Goal: Information Seeking & Learning: Learn about a topic

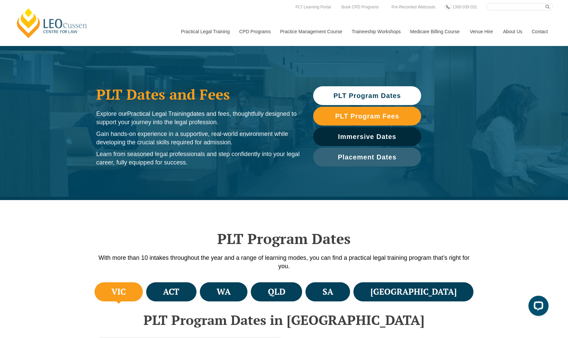
click at [257, 222] on div "PLT Program Dates With more than 10 intakes throughout the year and a range of …" at bounding box center [284, 240] width 382 height 80
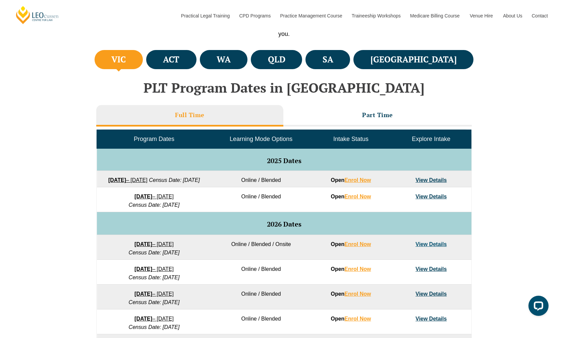
scroll to position [235, 0]
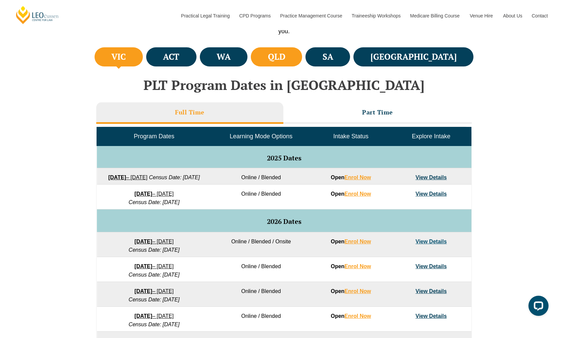
click at [285, 54] on h4 "QLD" at bounding box center [276, 56] width 17 height 11
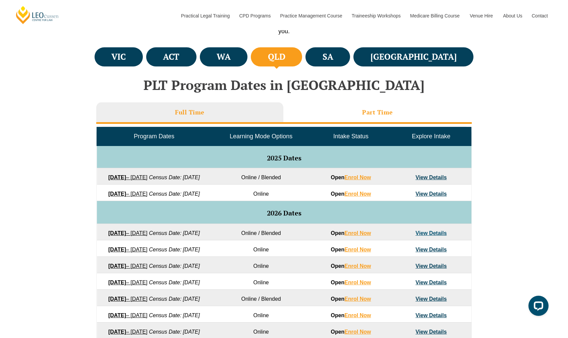
click at [377, 112] on h3 "Part Time" at bounding box center [377, 112] width 31 height 8
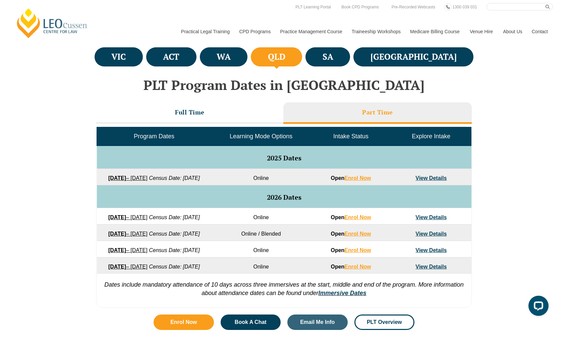
click at [170, 181] on em "Census Date: 20 October 2025" at bounding box center [174, 178] width 51 height 6
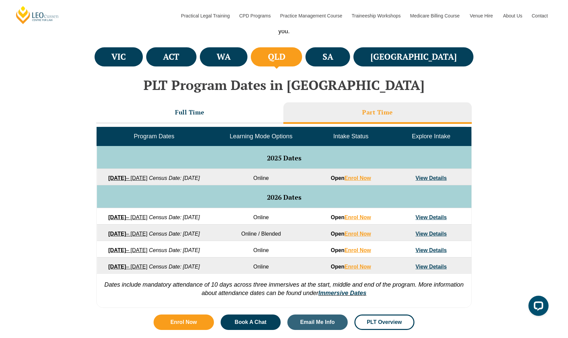
scroll to position [268, 0]
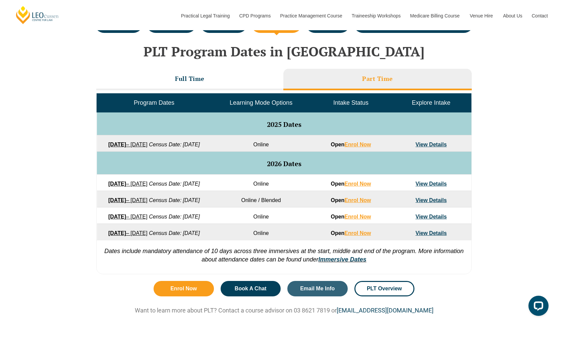
click at [431, 146] on link "View Details" at bounding box center [430, 144] width 31 height 6
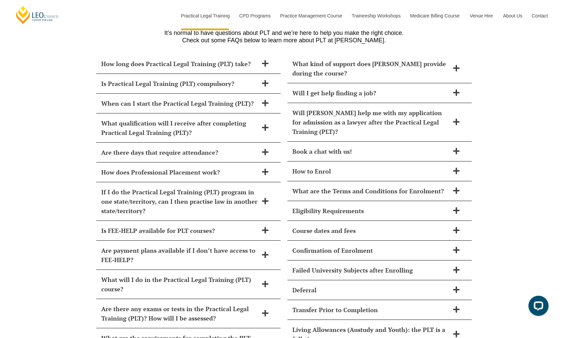
scroll to position [2855, 0]
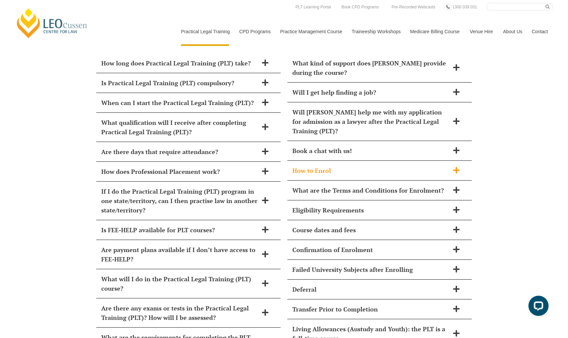
click at [339, 166] on span "How to Enrol" at bounding box center [370, 170] width 157 height 9
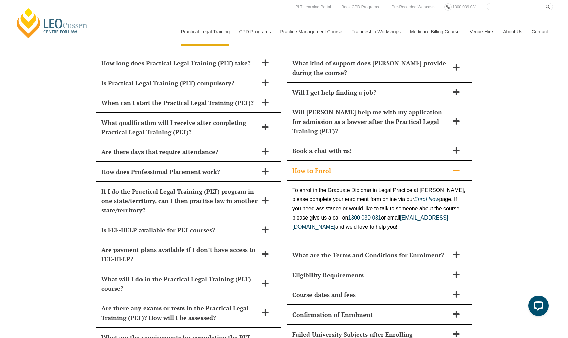
click at [339, 166] on span "How to Enrol" at bounding box center [370, 170] width 157 height 9
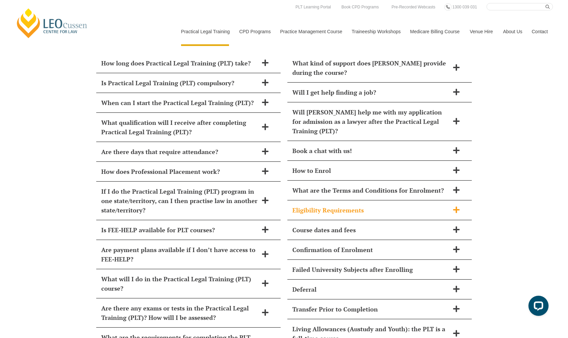
click at [340, 200] on div "Eligibility Requirements" at bounding box center [379, 210] width 184 height 20
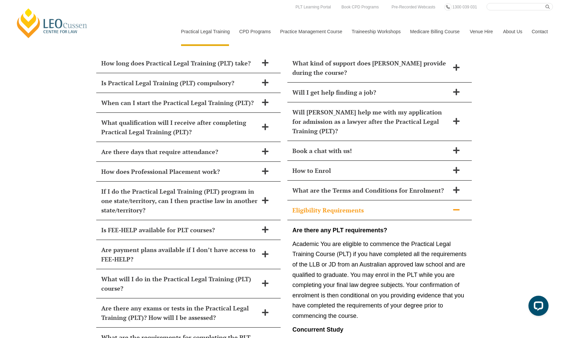
click at [340, 205] on span "Eligibility Requirements" at bounding box center [370, 209] width 157 height 9
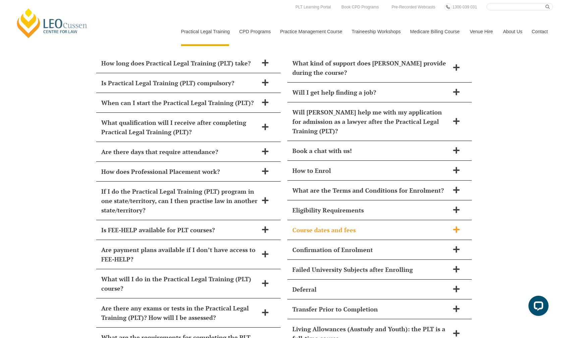
click at [338, 225] on span "Course dates and fees" at bounding box center [370, 229] width 157 height 9
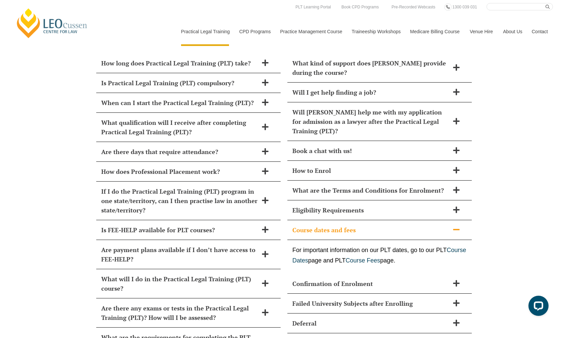
click at [338, 225] on span "Course dates and fees" at bounding box center [370, 229] width 157 height 9
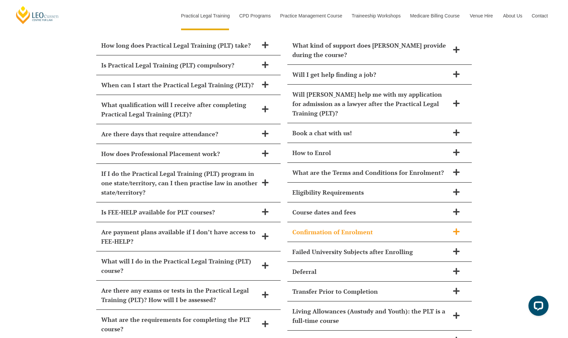
scroll to position [2888, 0]
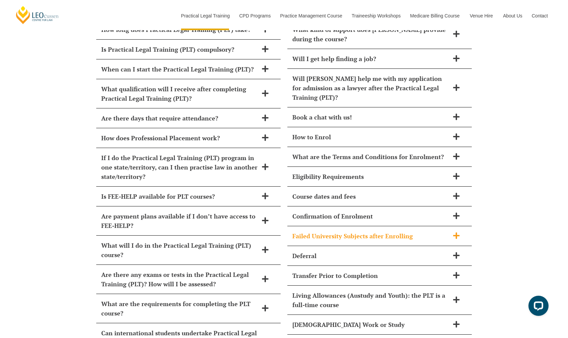
click at [337, 231] on span "Failed University Subjects after Enrolling" at bounding box center [370, 235] width 157 height 9
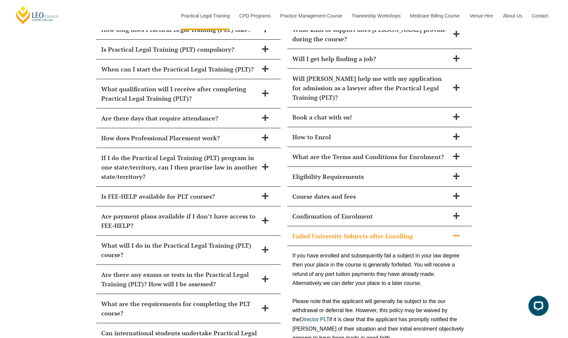
click at [337, 231] on span "Failed University Subjects after Enrolling" at bounding box center [370, 235] width 157 height 9
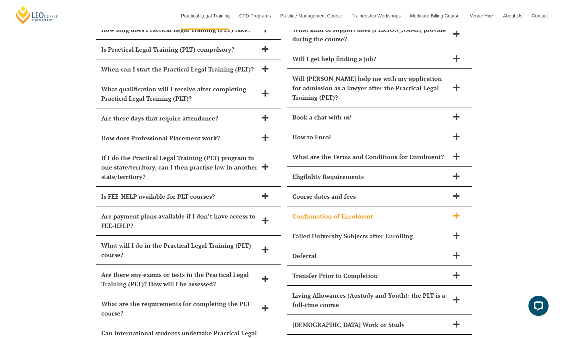
click at [337, 211] on span "Confirmation of Enrolment" at bounding box center [370, 215] width 157 height 9
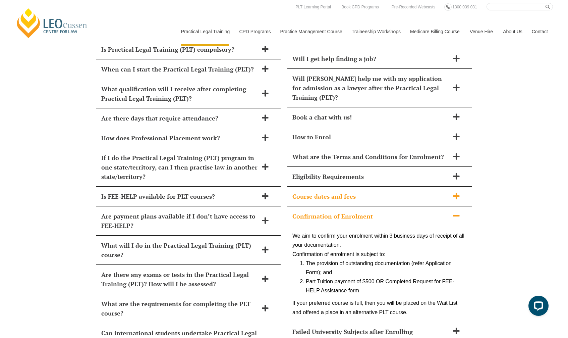
click at [379, 186] on div "Course dates and fees" at bounding box center [379, 196] width 184 height 20
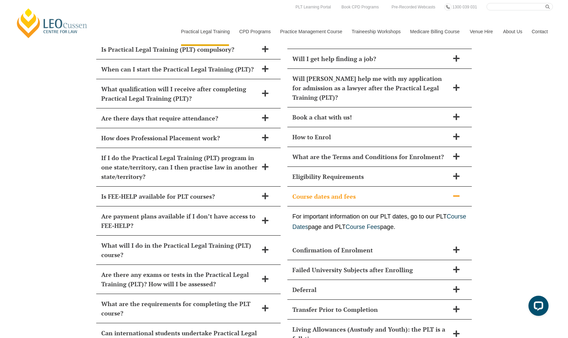
click at [378, 191] on span "Course dates and fees" at bounding box center [370, 195] width 157 height 9
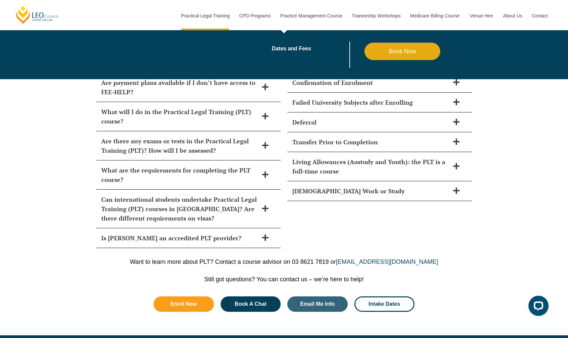
scroll to position [3022, 0]
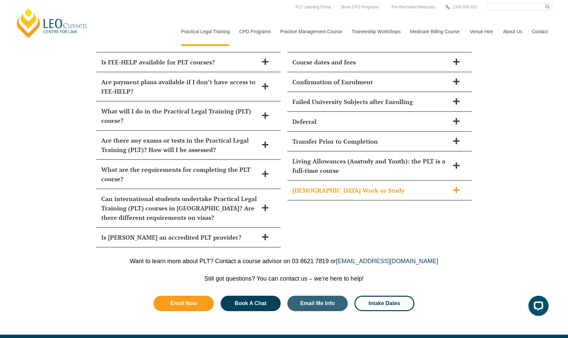
click at [358, 185] on span "Part-Time Work or Study" at bounding box center [370, 189] width 157 height 9
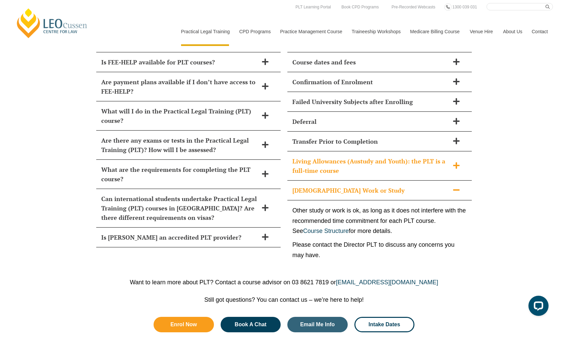
click at [365, 156] on span "Living Allowances (Austudy and Youth): the PLT is a full-time course" at bounding box center [370, 165] width 157 height 19
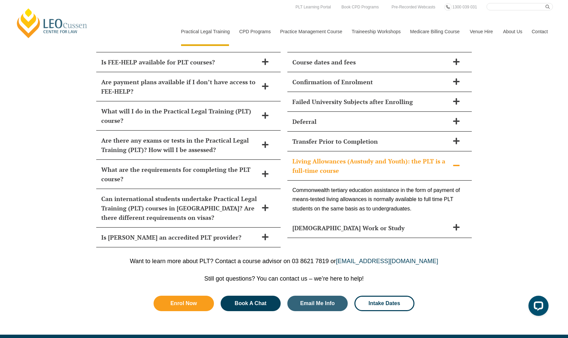
click at [384, 156] on span "Living Allowances (Austudy and Youth): the PLT is a full-time course" at bounding box center [370, 165] width 157 height 19
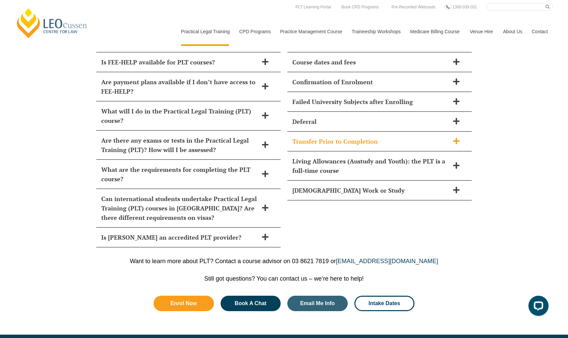
click at [355, 136] on span "Transfer Prior to Completion" at bounding box center [370, 140] width 157 height 9
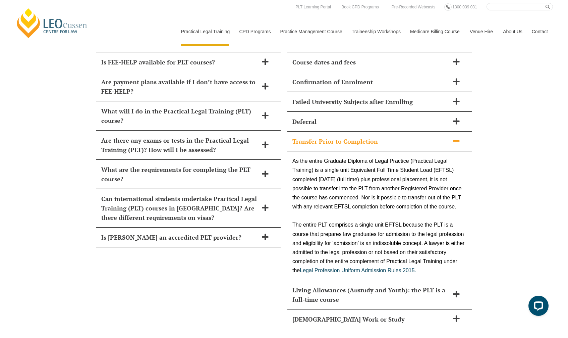
click at [353, 136] on span "Transfer Prior to Completion" at bounding box center [370, 140] width 157 height 9
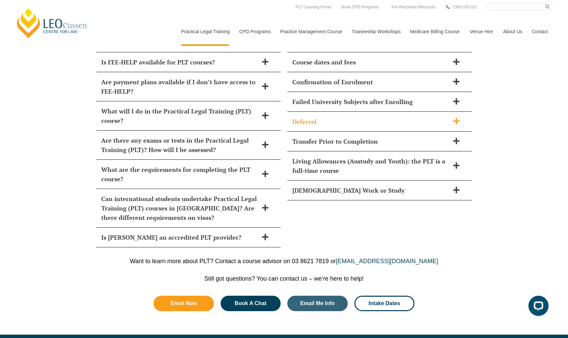
click at [358, 112] on div "Deferral" at bounding box center [379, 122] width 184 height 20
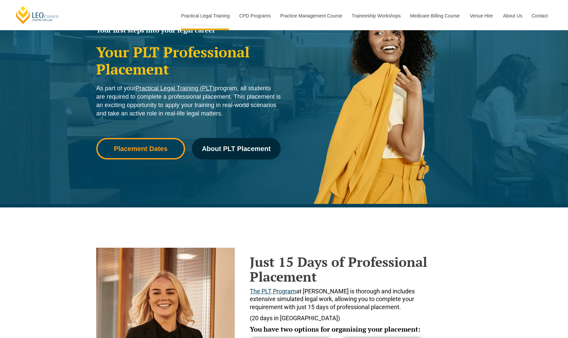
click at [132, 148] on span "Placement Dates" at bounding box center [141, 148] width 54 height 7
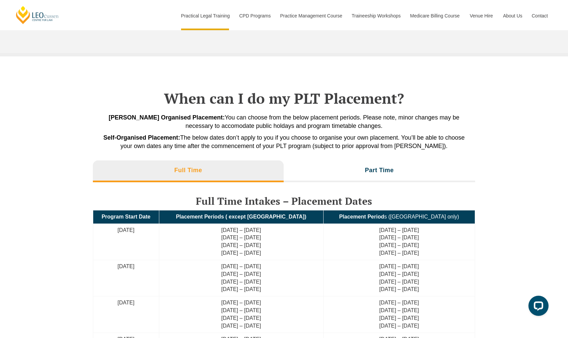
scroll to position [1445, 0]
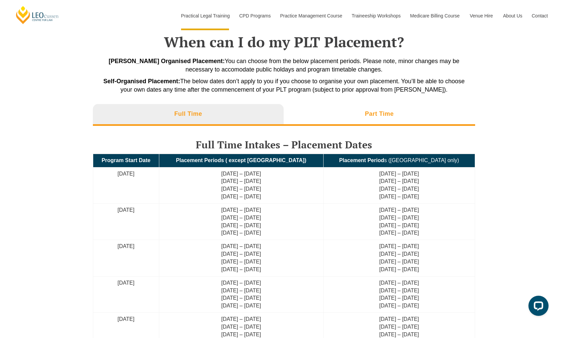
click at [389, 120] on li "Part Time" at bounding box center [380, 114] width 192 height 21
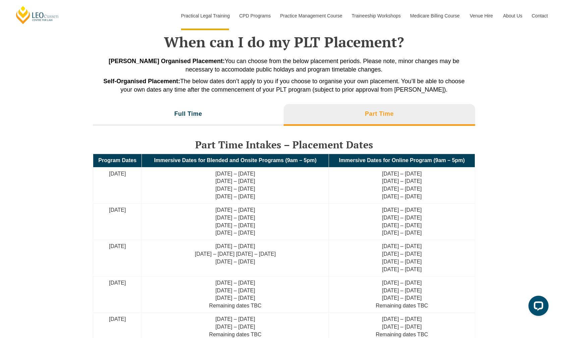
click at [342, 145] on h3 "Part Time Intakes – Placement Dates" at bounding box center [284, 144] width 382 height 11
click at [220, 118] on li "Full Time" at bounding box center [188, 114] width 191 height 21
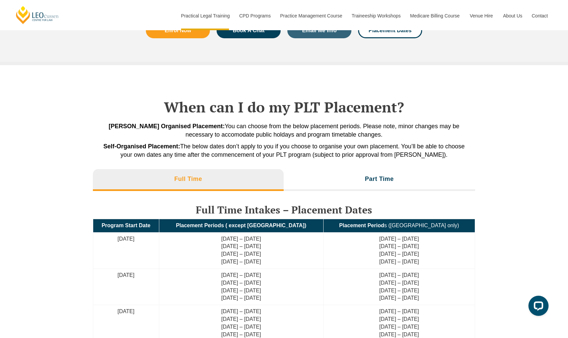
scroll to position [1277, 0]
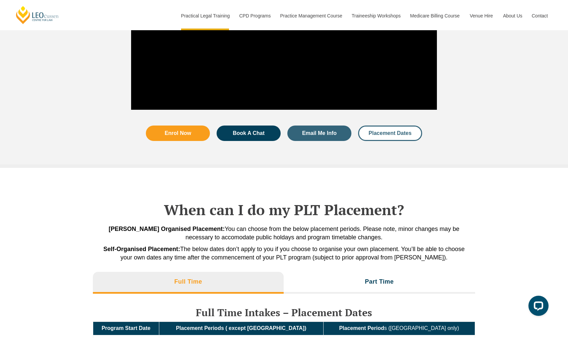
click at [395, 137] on link "Placement Dates" at bounding box center [390, 132] width 64 height 15
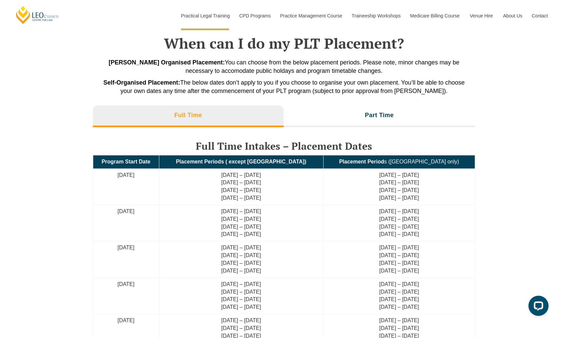
scroll to position [1445, 0]
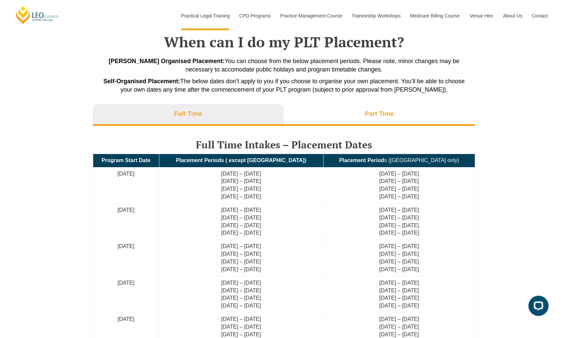
click at [405, 110] on li "Part Time" at bounding box center [380, 114] width 192 height 21
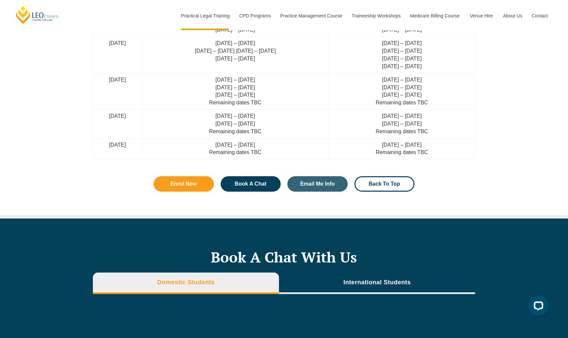
scroll to position [1646, 0]
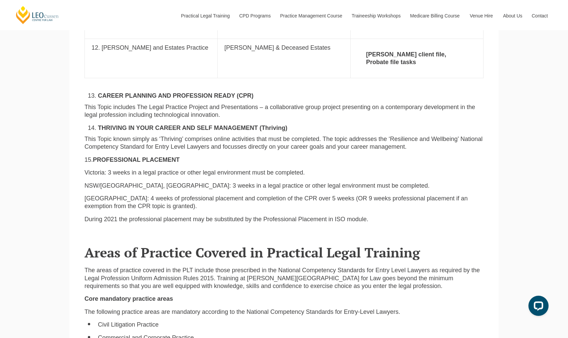
scroll to position [1408, 0]
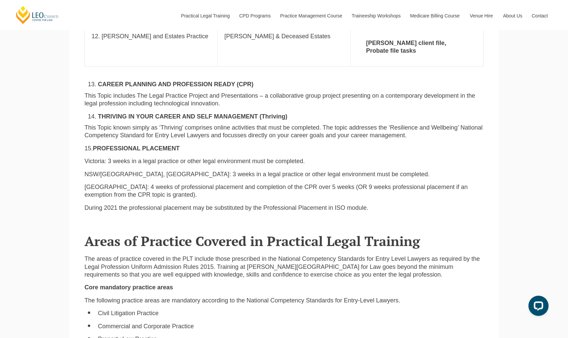
drag, startPoint x: 399, startPoint y: 105, endPoint x: 300, endPoint y: 119, distance: 100.2
click at [300, 119] on div "CAREER PLANNING AND PROFESSION READY (CPR) This Topic includes The Legal Practi…" at bounding box center [283, 148] width 409 height 136
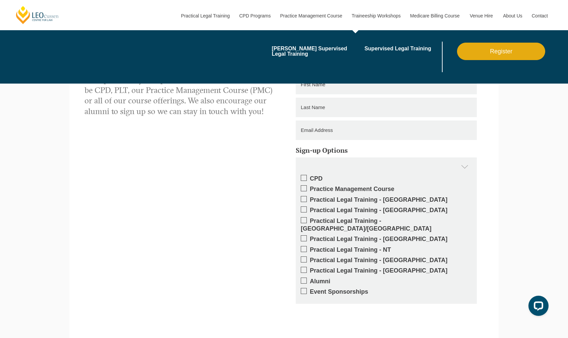
scroll to position [2039, 0]
